Goal: Find specific page/section: Find specific page/section

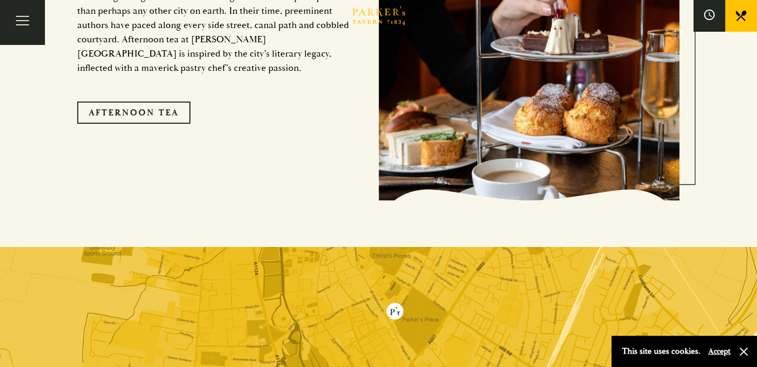
scroll to position [1754, 0]
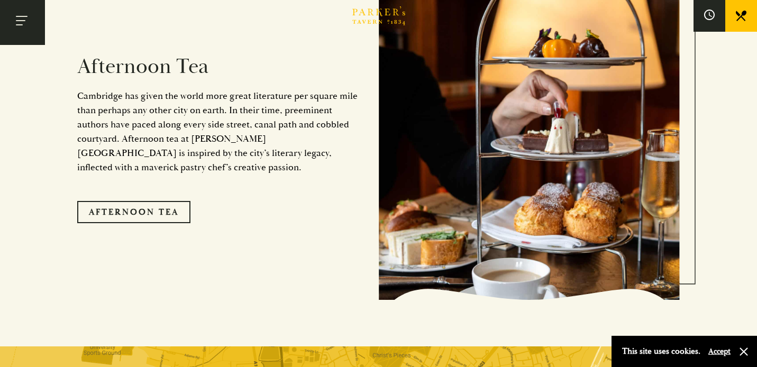
click at [22, 25] on button "Toggle navigation" at bounding box center [22, 22] width 45 height 45
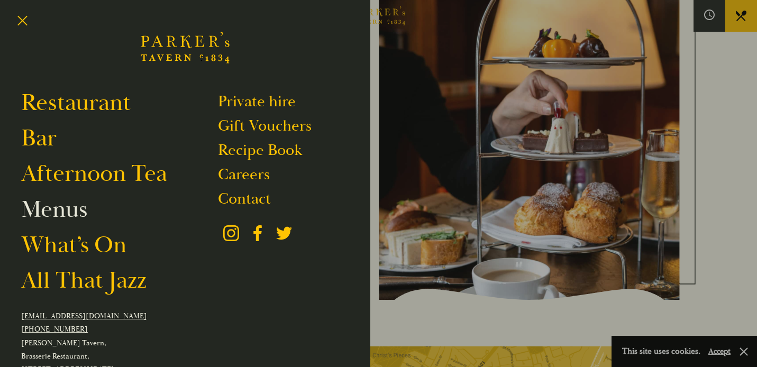
click at [71, 213] on link "Menus" at bounding box center [54, 210] width 66 height 30
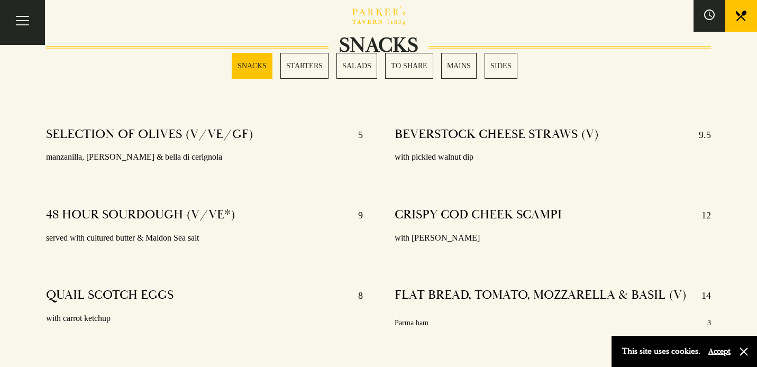
scroll to position [391, 0]
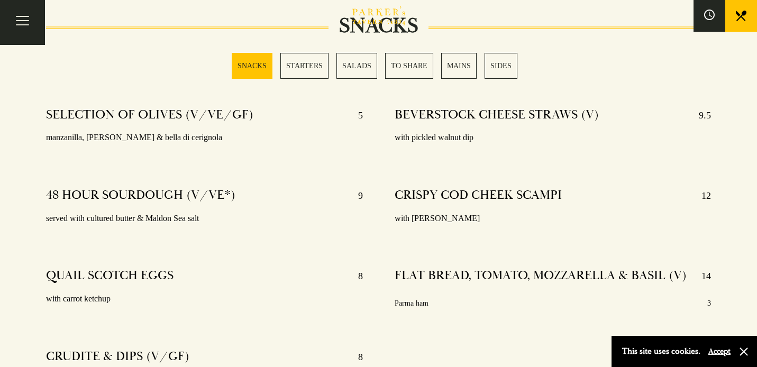
click at [405, 71] on link "TO SHARE" at bounding box center [409, 66] width 48 height 26
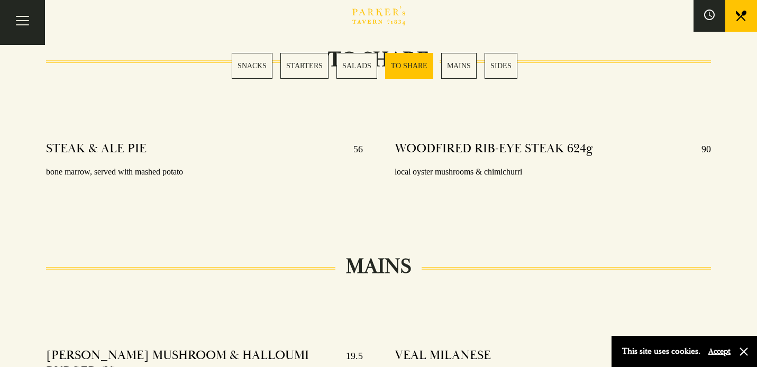
scroll to position [1726, 0]
